Goal: Information Seeking & Learning: Check status

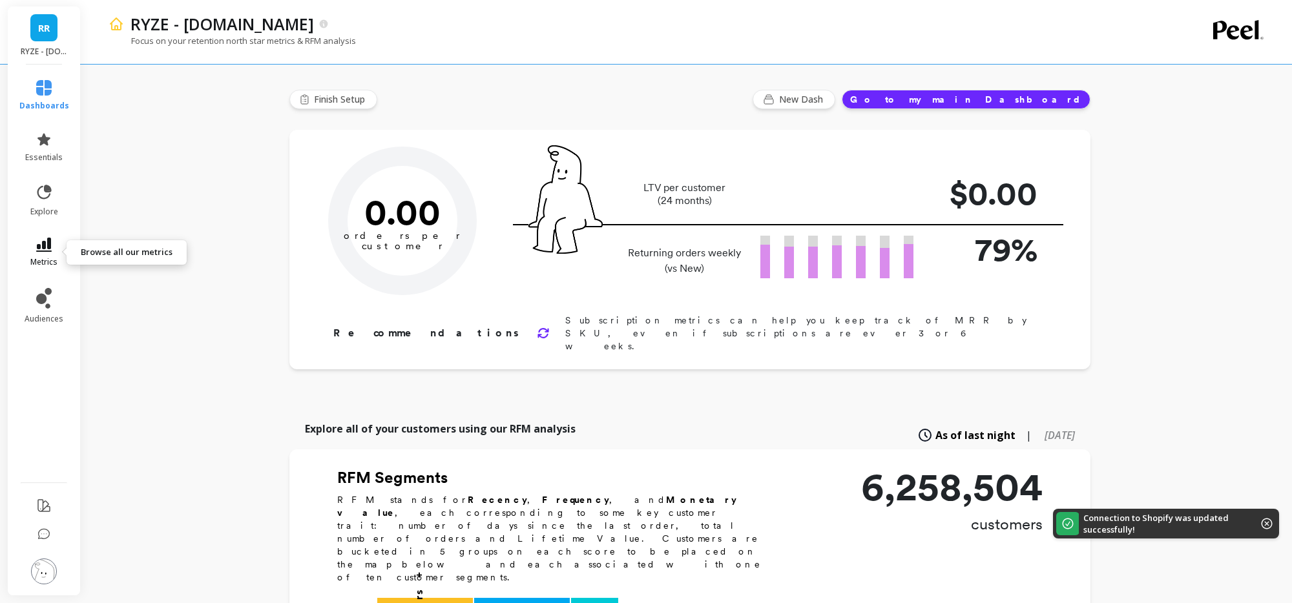
click at [51, 253] on link "metrics" at bounding box center [44, 253] width 50 height 30
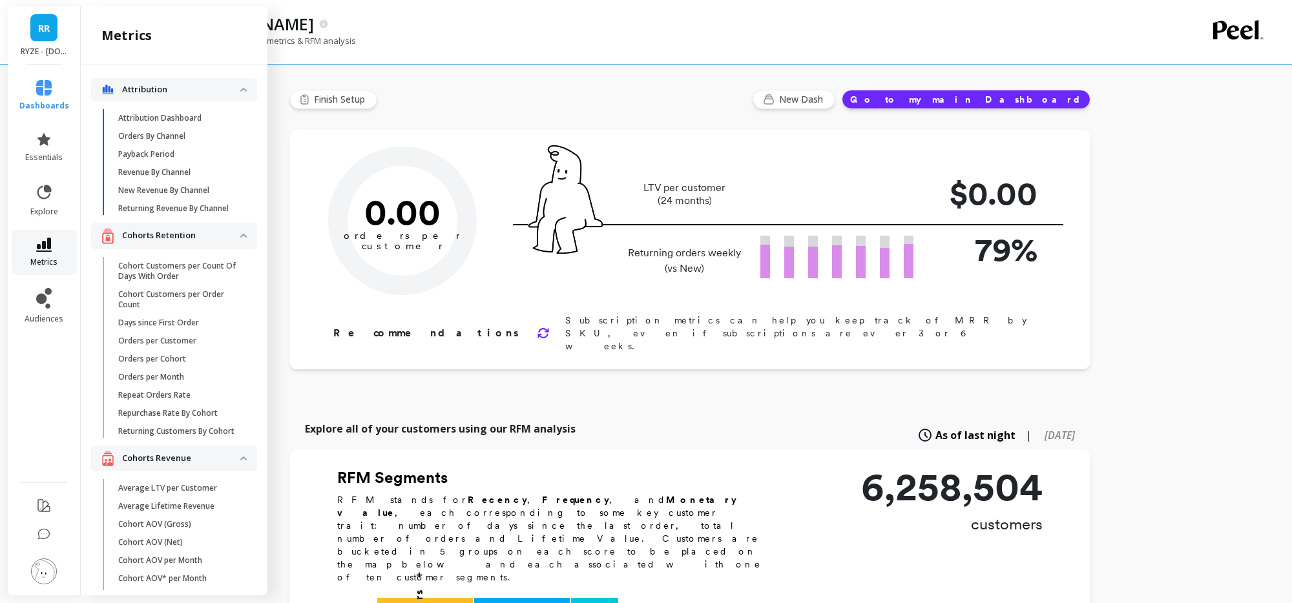
scroll to position [405, 0]
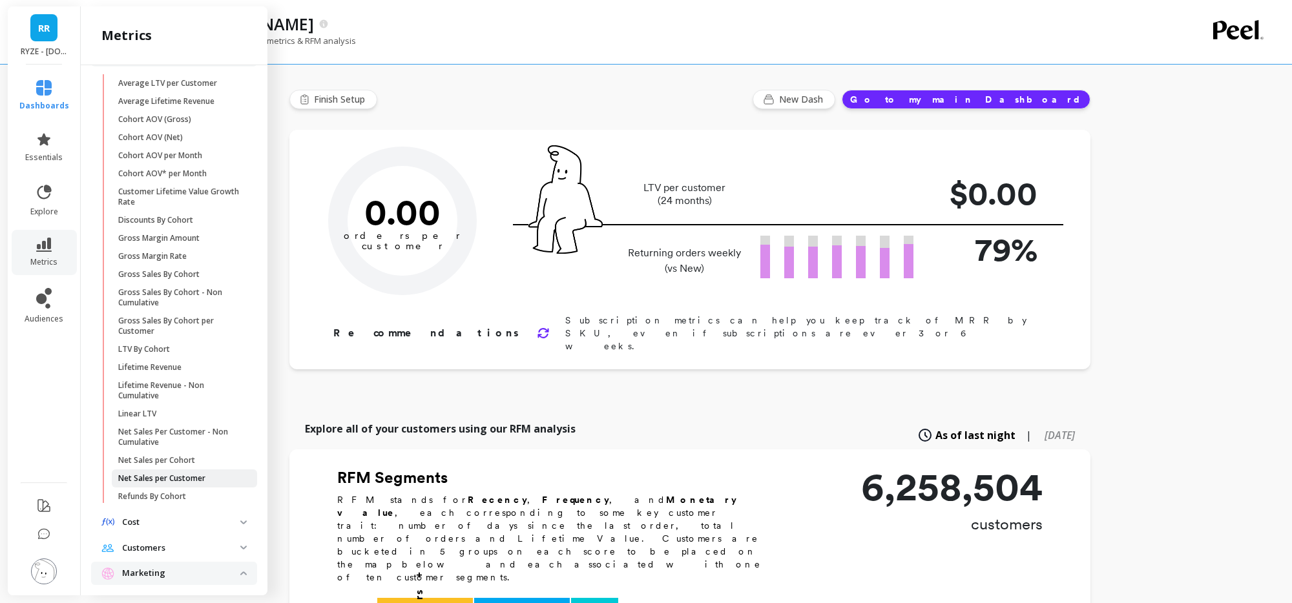
click at [208, 484] on span "Net Sales per Customer" at bounding box center [179, 478] width 123 height 10
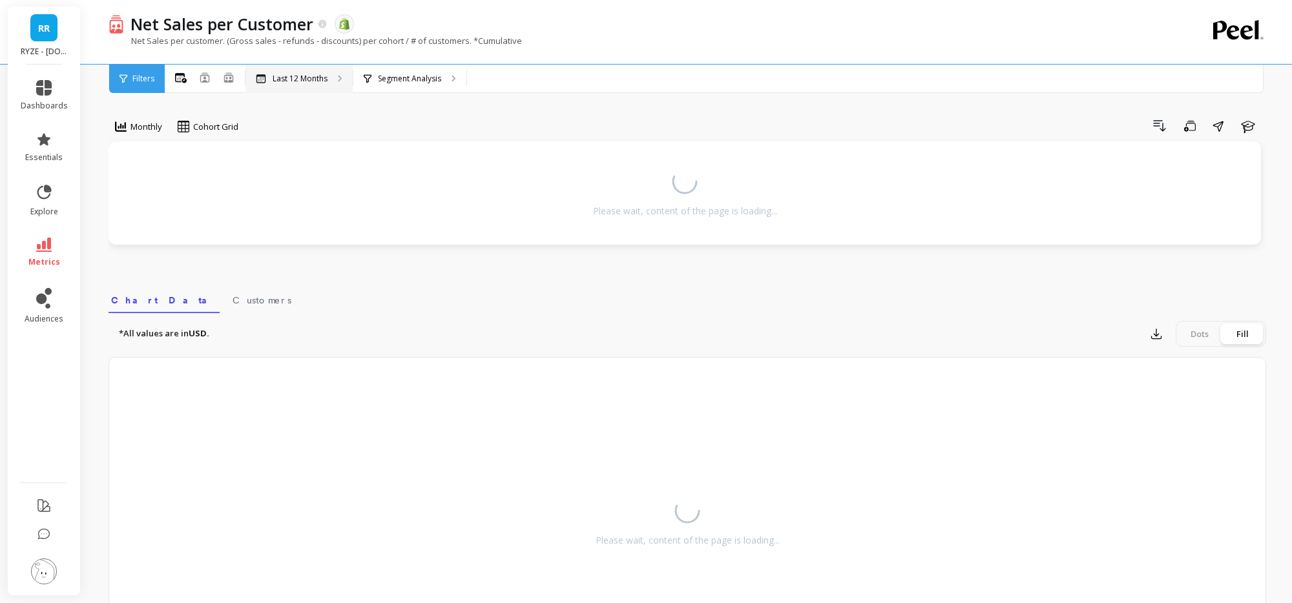
click at [314, 74] on p "Last 12 Months" at bounding box center [300, 79] width 55 height 10
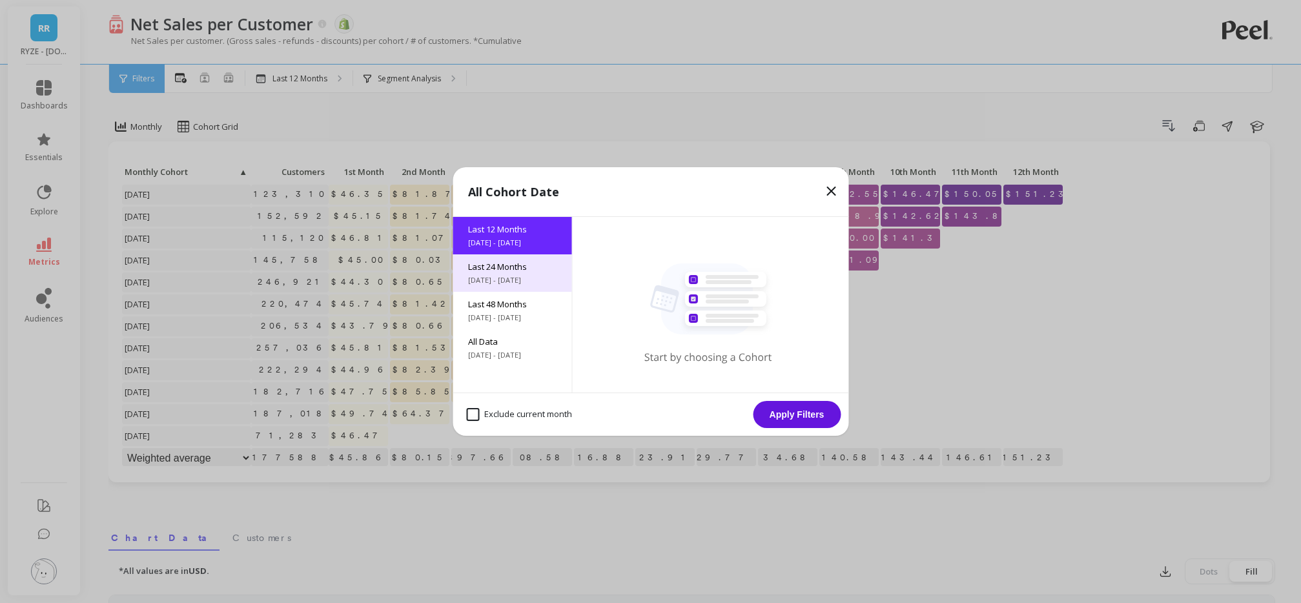
click at [499, 276] on span "[DATE] - [DATE]" at bounding box center [512, 280] width 88 height 10
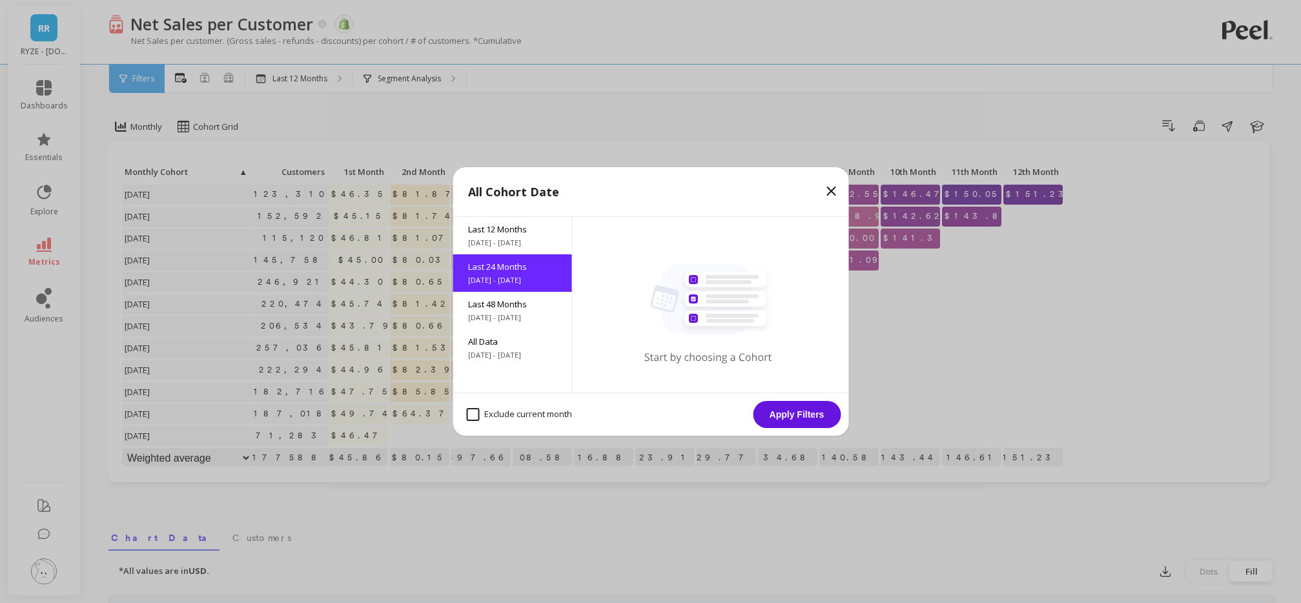
click at [815, 417] on button "Apply Filters" at bounding box center [797, 414] width 88 height 27
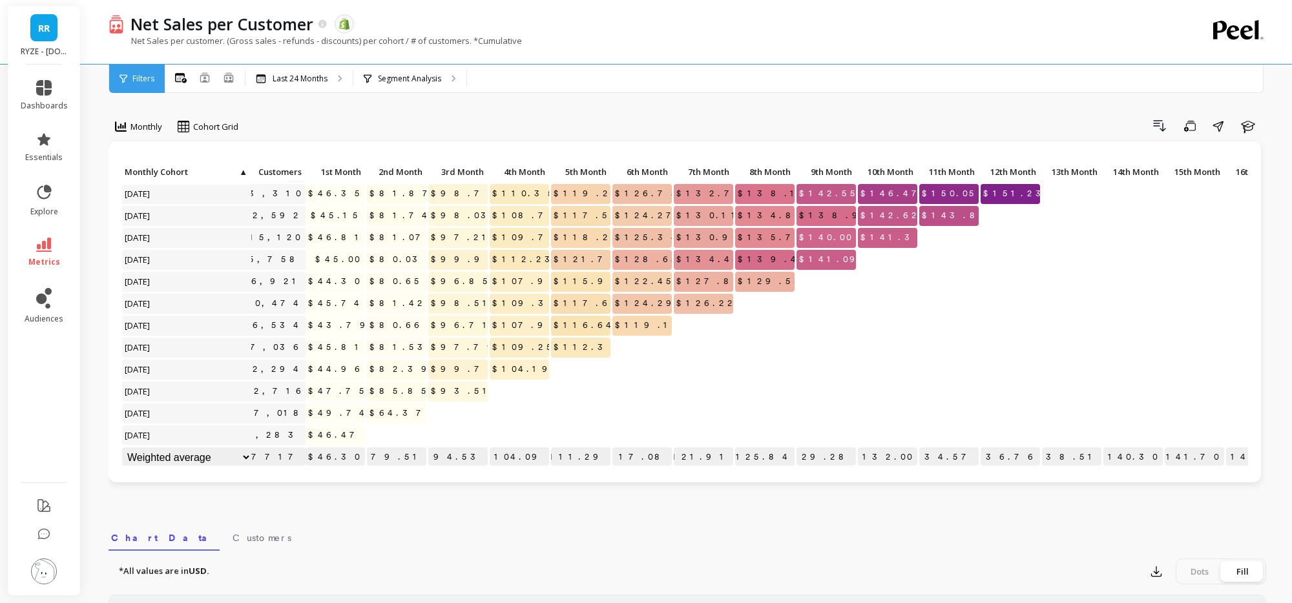
scroll to position [266, 23]
drag, startPoint x: 397, startPoint y: 389, endPoint x: 437, endPoint y: 389, distance: 40.0
click at [437, 389] on div "Click to create an audience 142,542 $45.33 $77.76 $92.39 $103.69 $112.78 $119.8…" at bounding box center [850, 184] width 1505 height 571
